Goal: Check status: Check status

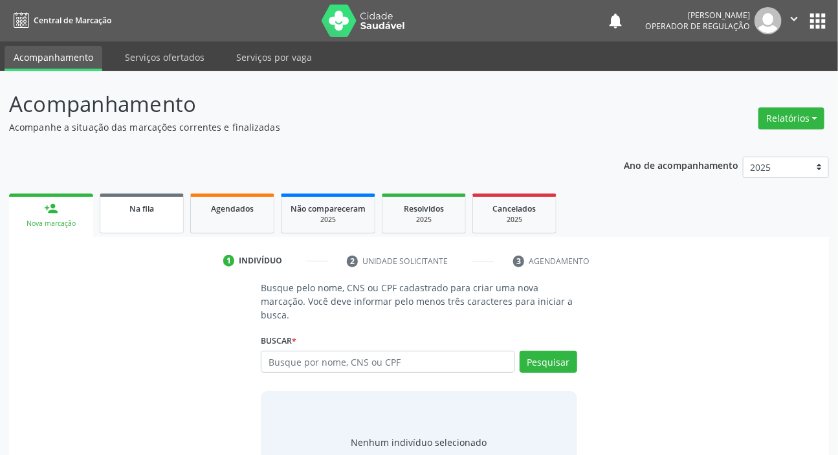
click at [133, 207] on span "Na fila" at bounding box center [141, 208] width 25 height 11
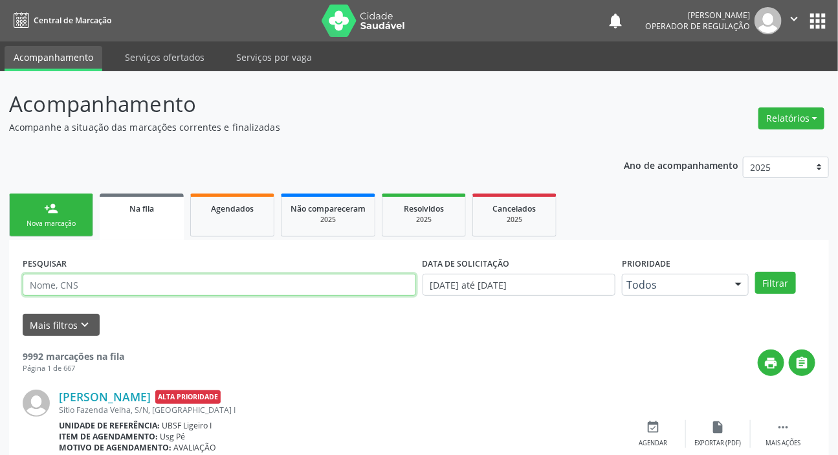
click at [217, 280] on input "text" at bounding box center [219, 285] width 393 height 22
paste input "700 3069 8591 6637"
type input "700 3069 8591 6637"
click at [755, 272] on button "Filtrar" at bounding box center [775, 283] width 41 height 22
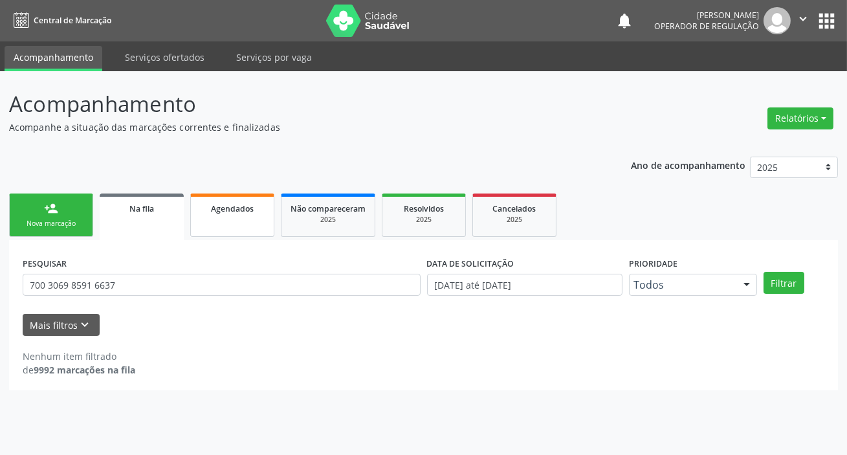
click at [251, 220] on link "Agendados" at bounding box center [232, 214] width 84 height 43
select select "8"
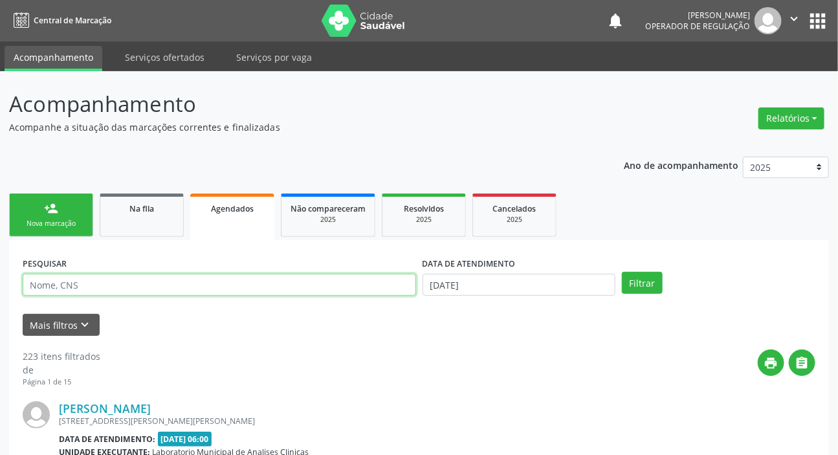
click at [245, 284] on input "text" at bounding box center [219, 285] width 393 height 22
paste input "700 3069 8591 6637"
type input "700 3069 8591 6637"
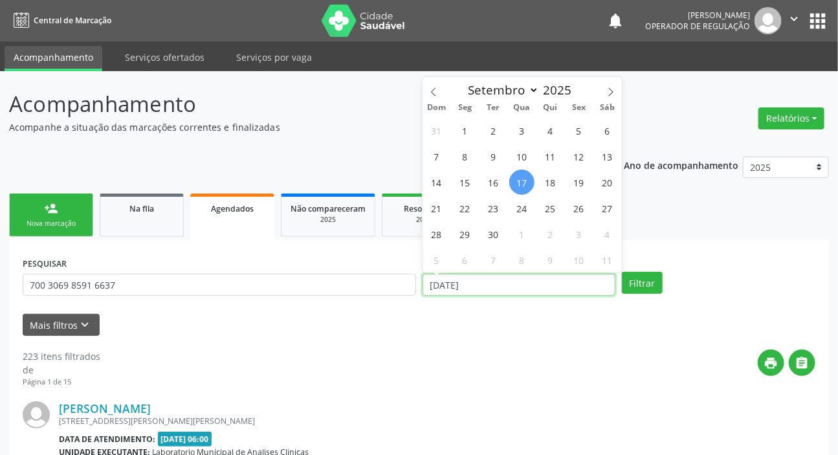
click at [492, 283] on input "[DATE]" at bounding box center [518, 285] width 193 height 22
click at [622, 272] on button "Filtrar" at bounding box center [642, 283] width 41 height 22
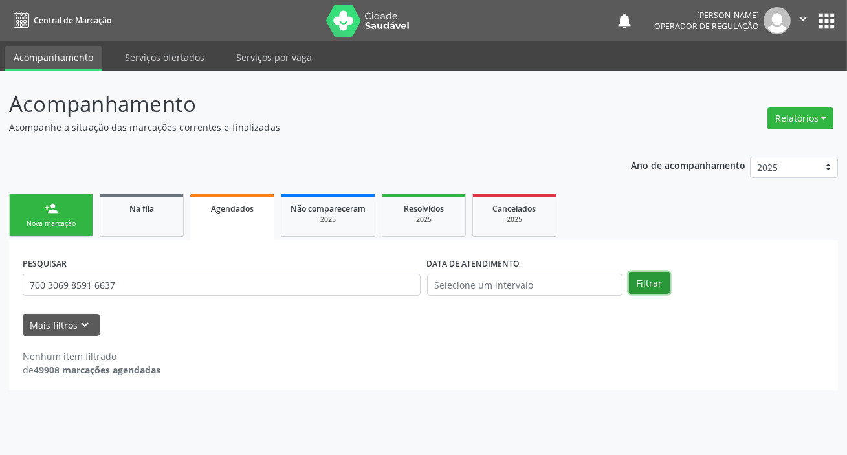
click at [661, 285] on button "Filtrar" at bounding box center [649, 283] width 41 height 22
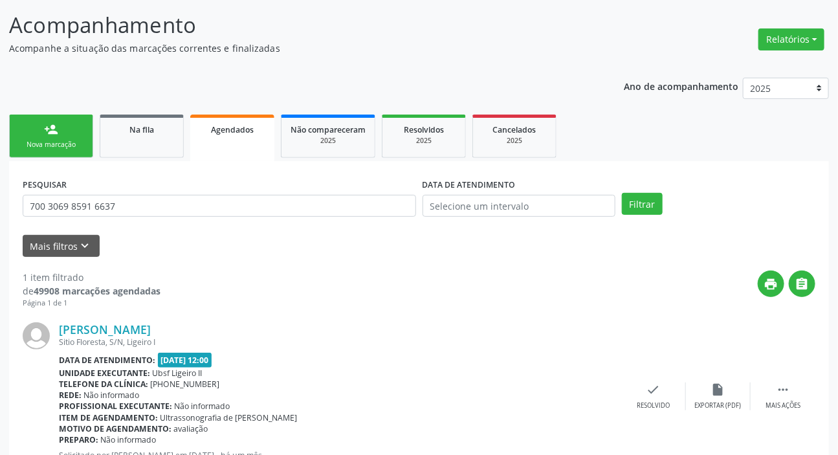
scroll to position [129, 0]
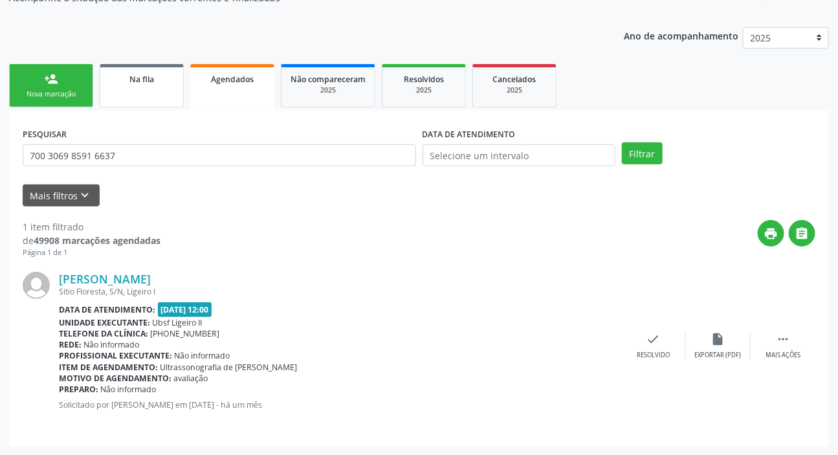
click at [116, 78] on div "Na fila" at bounding box center [141, 79] width 65 height 14
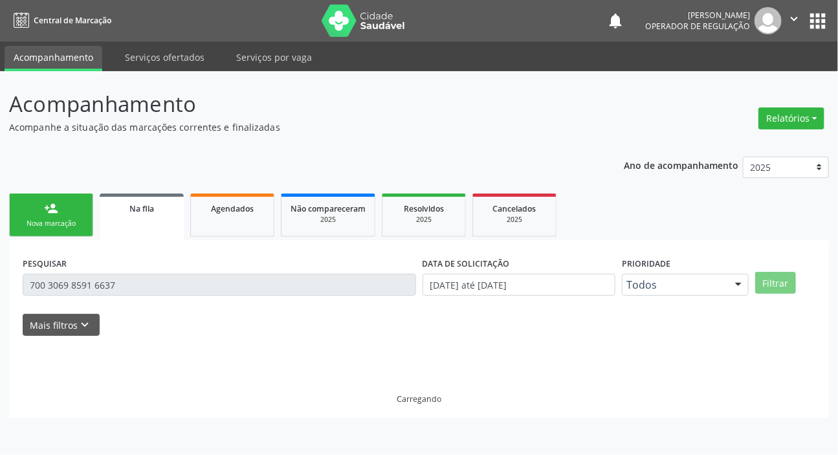
scroll to position [0, 0]
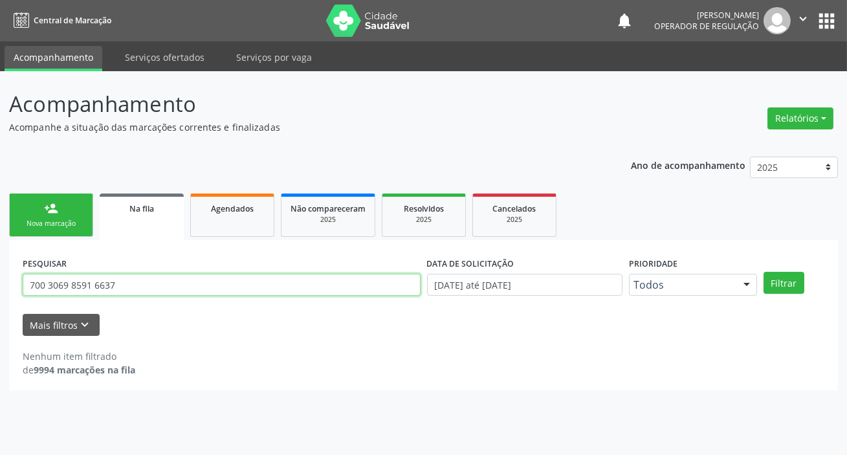
click at [198, 281] on input "700 3069 8591 6637" at bounding box center [222, 285] width 398 height 22
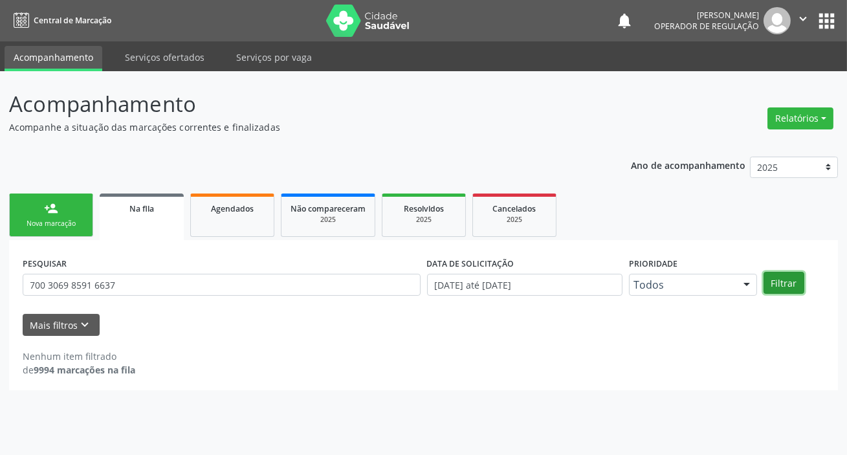
click at [788, 280] on button "Filtrar" at bounding box center [783, 283] width 41 height 22
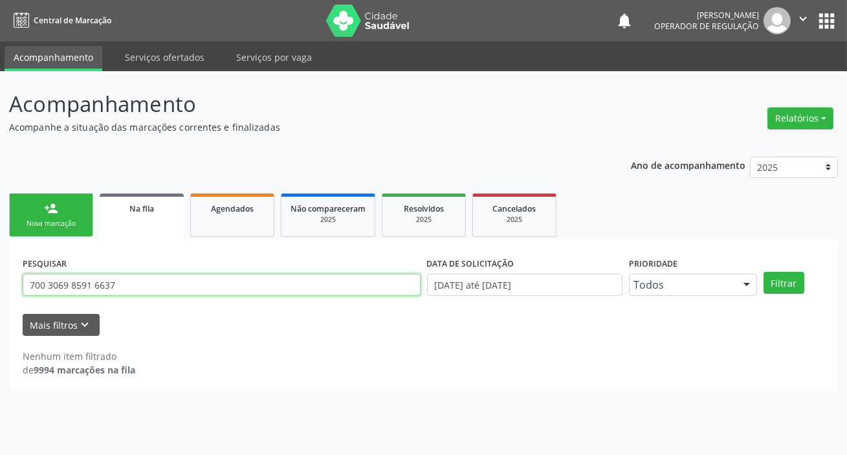
click at [205, 279] on input "700 3069 8591 6637" at bounding box center [222, 285] width 398 height 22
click at [204, 278] on input "700 3069 8591 6637" at bounding box center [222, 285] width 398 height 22
click at [205, 278] on input "700 3069 8591 6637" at bounding box center [222, 285] width 398 height 22
click at [207, 278] on input "700 3069 8591 6637" at bounding box center [222, 285] width 398 height 22
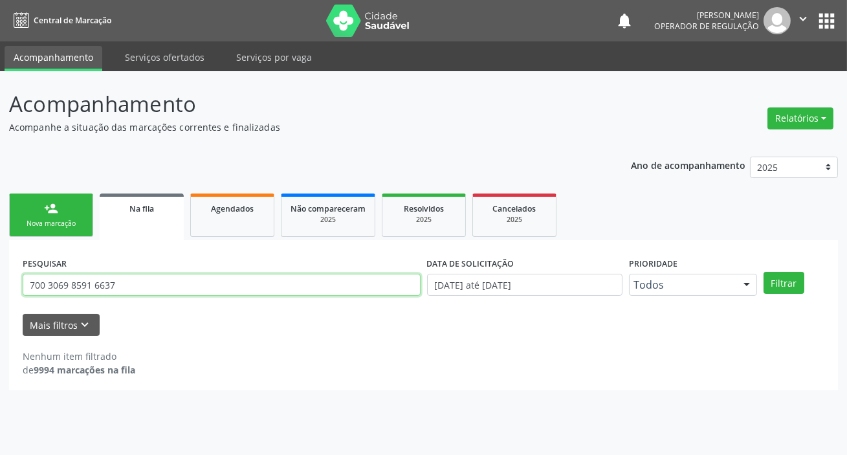
click at [208, 278] on input "700 3069 8591 6637" at bounding box center [222, 285] width 398 height 22
click at [59, 284] on input "700 3069 8591 6637" at bounding box center [222, 285] width 398 height 22
type input "708403741240369"
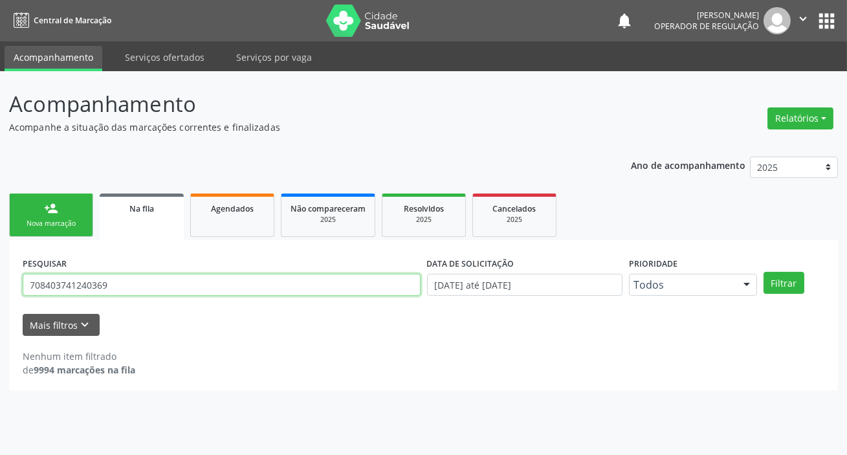
click at [763, 272] on button "Filtrar" at bounding box center [783, 283] width 41 height 22
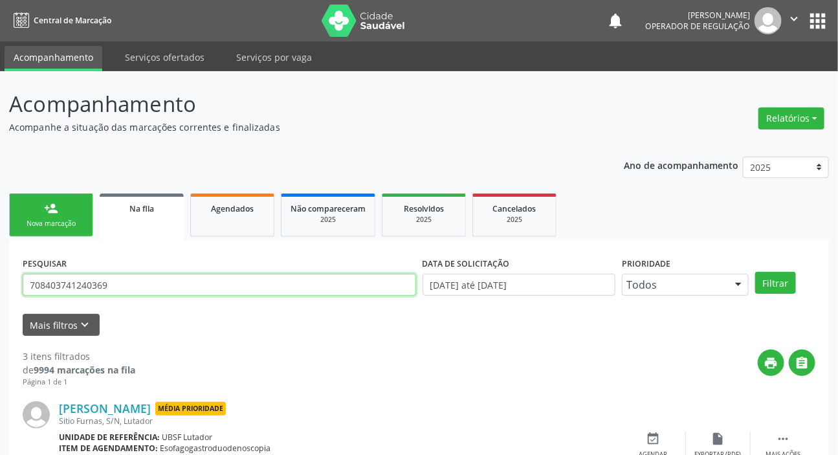
click at [90, 275] on input "708403741240369" at bounding box center [219, 285] width 393 height 22
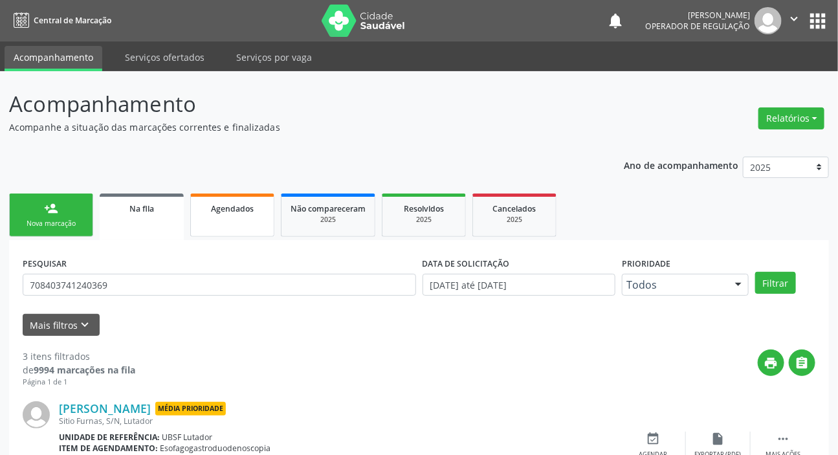
click at [224, 223] on link "Agendados" at bounding box center [232, 214] width 84 height 43
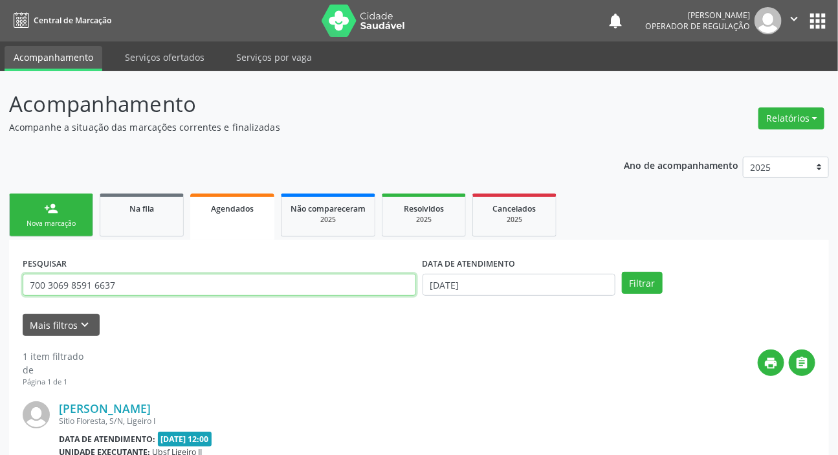
click at [182, 284] on input "700 3069 8591 6637" at bounding box center [219, 285] width 393 height 22
paste input "8403741240369"
type input "708403741240369"
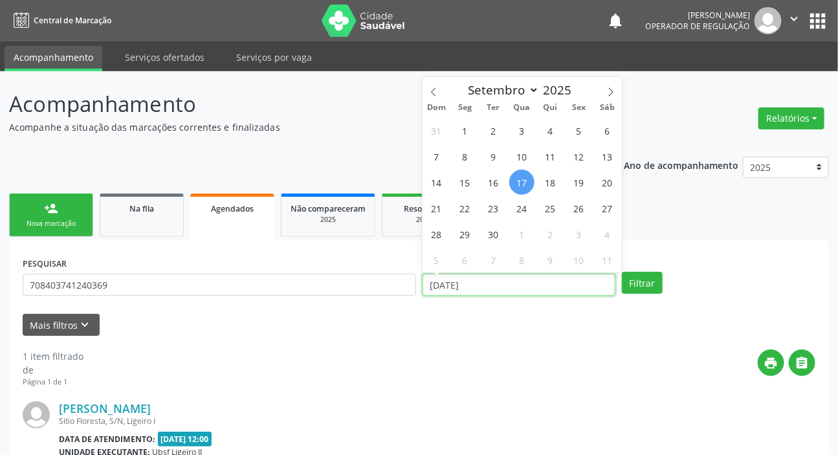
click at [459, 286] on input "[DATE]" at bounding box center [518, 285] width 193 height 22
click at [649, 284] on button "Filtrar" at bounding box center [642, 283] width 41 height 22
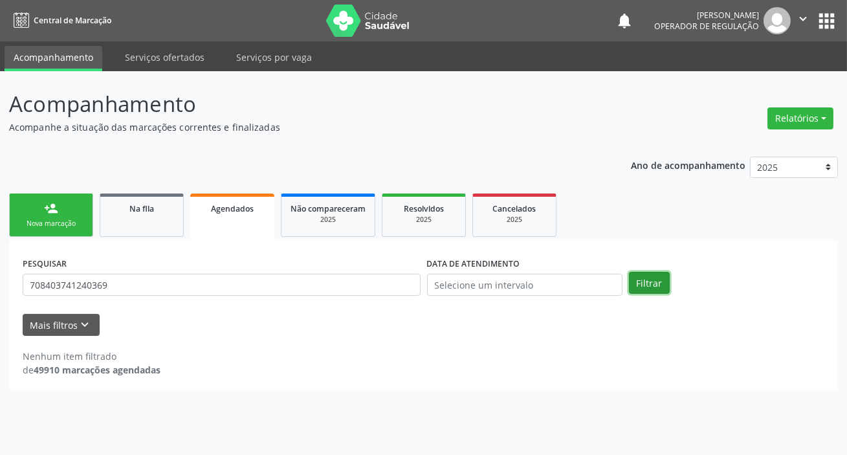
click at [648, 278] on button "Filtrar" at bounding box center [649, 283] width 41 height 22
click at [638, 278] on button "Filtrar" at bounding box center [649, 283] width 41 height 22
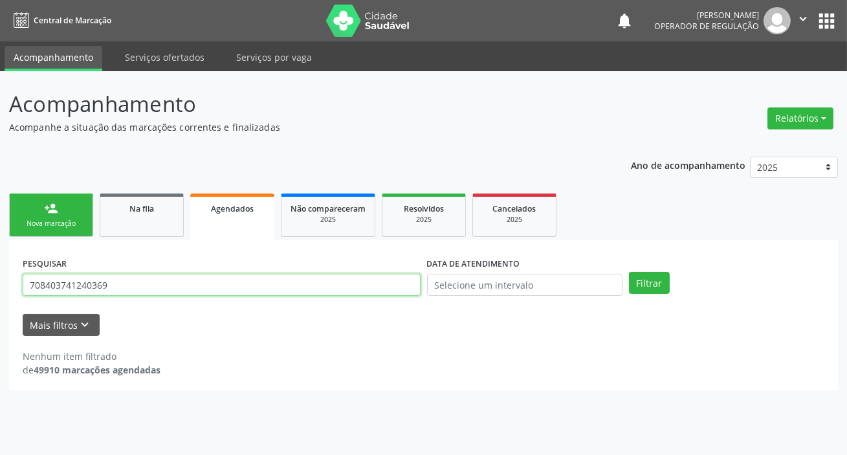
click at [116, 289] on input "708403741240369" at bounding box center [222, 285] width 398 height 22
type input "708003389770429"
click at [629, 272] on button "Filtrar" at bounding box center [649, 283] width 41 height 22
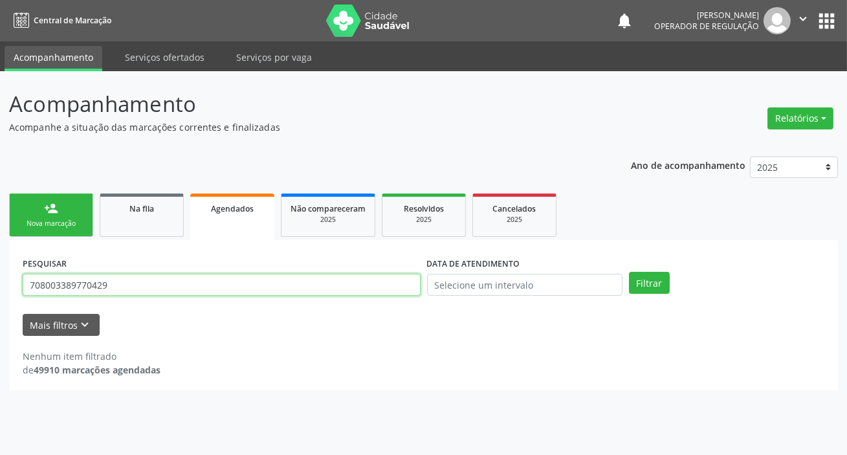
click at [116, 290] on input "708003389770429" at bounding box center [222, 285] width 398 height 22
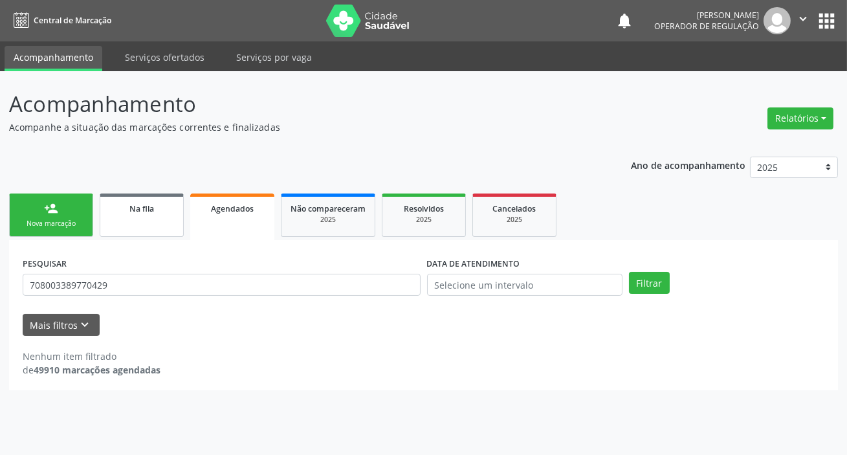
click at [132, 206] on span "Na fila" at bounding box center [141, 208] width 25 height 11
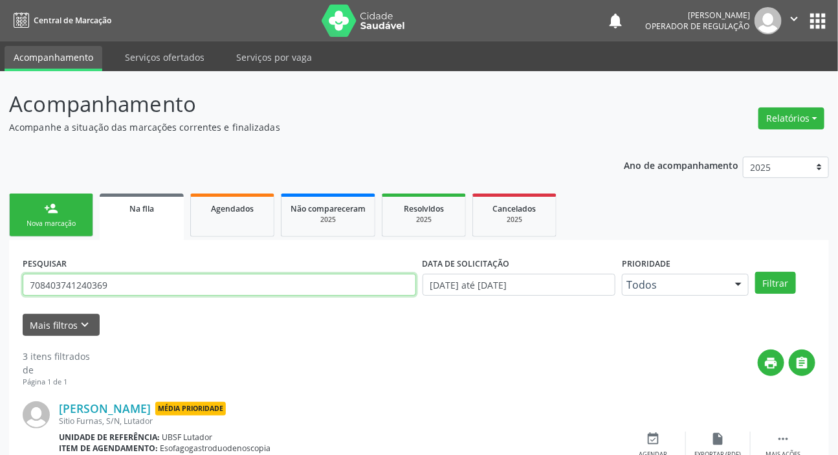
click at [149, 287] on input "708403741240369" at bounding box center [219, 285] width 393 height 22
paste input "00338977042"
click at [755, 272] on button "Filtrar" at bounding box center [775, 283] width 41 height 22
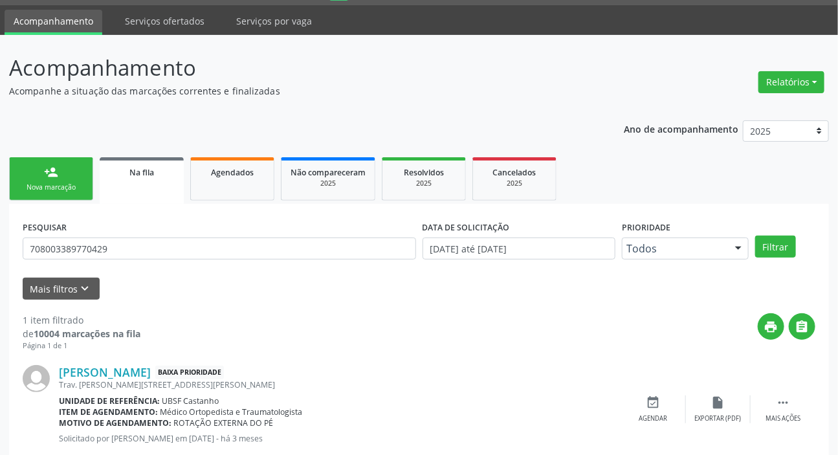
scroll to position [70, 0]
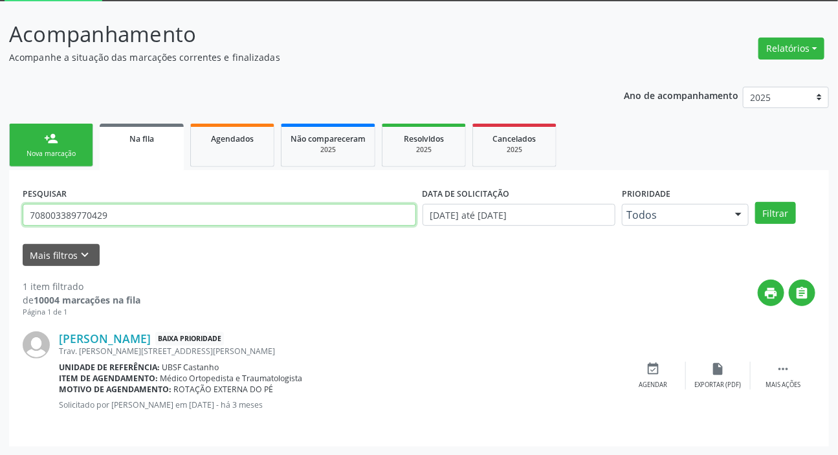
click at [256, 220] on input "708003389770429" at bounding box center [219, 215] width 393 height 22
click at [755, 202] on button "Filtrar" at bounding box center [775, 213] width 41 height 22
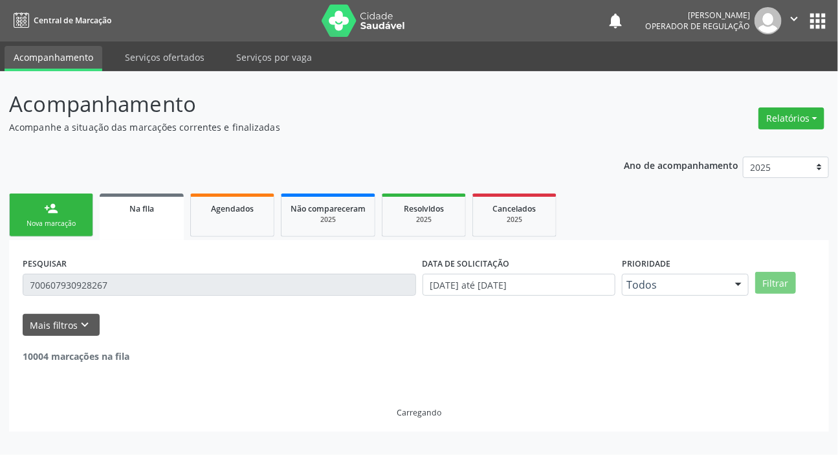
scroll to position [0, 0]
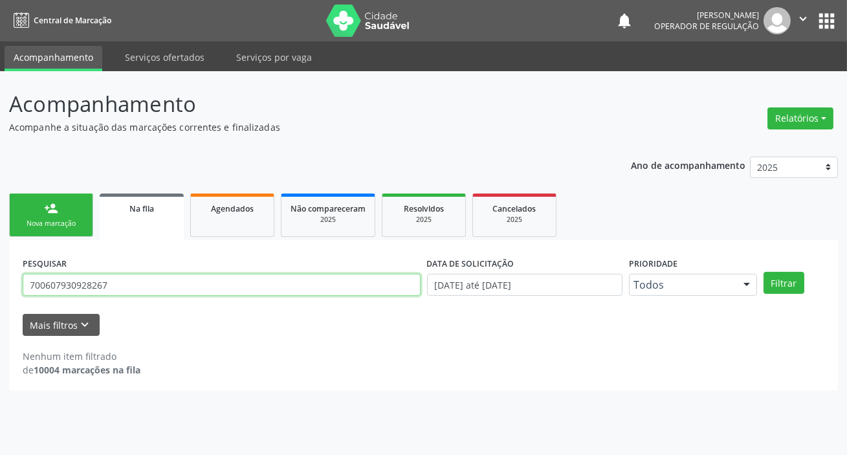
click at [181, 290] on input "700607930928267" at bounding box center [222, 285] width 398 height 22
click at [763, 272] on button "Filtrar" at bounding box center [783, 283] width 41 height 22
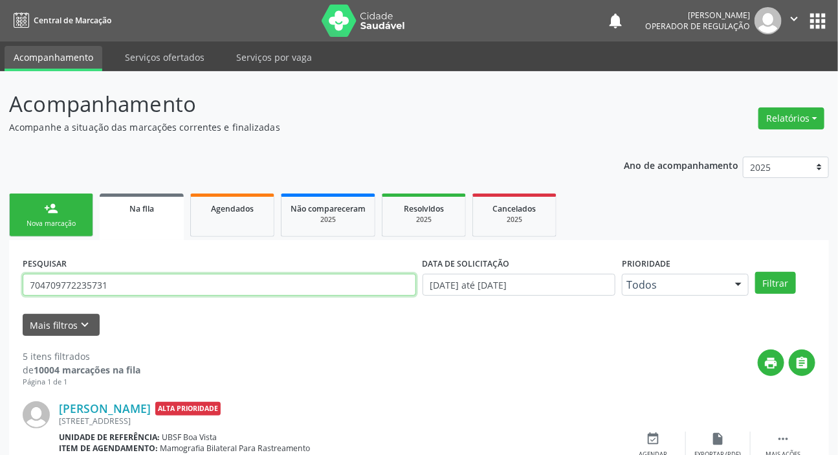
click at [149, 281] on input "704709772235731" at bounding box center [219, 285] width 393 height 22
type input "705607451061116"
click at [755, 272] on button "Filtrar" at bounding box center [775, 283] width 41 height 22
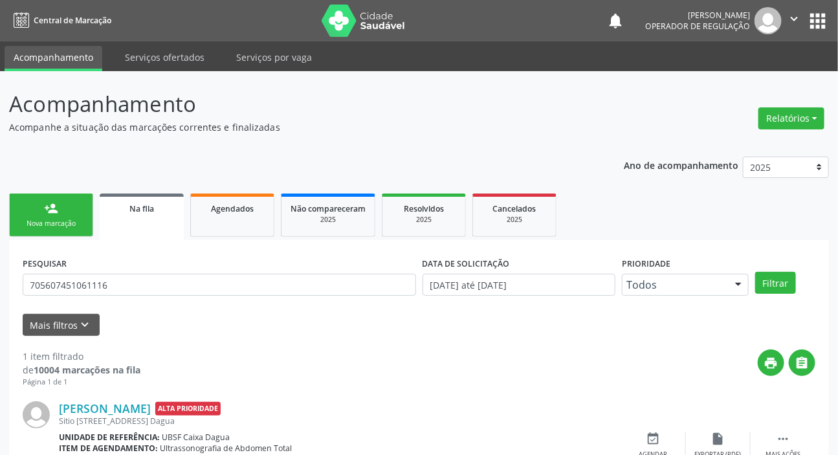
scroll to position [70, 0]
